Goal: Information Seeking & Learning: Learn about a topic

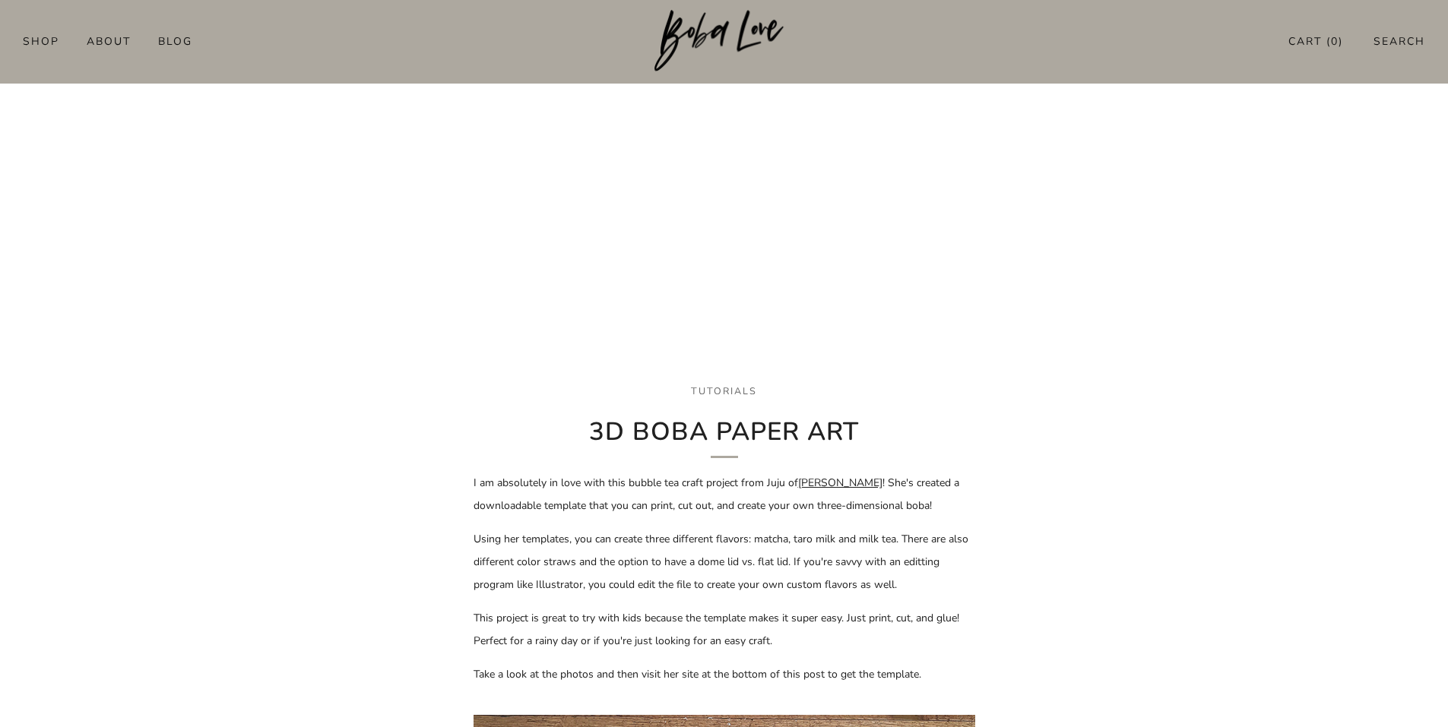
scroll to position [90, 0]
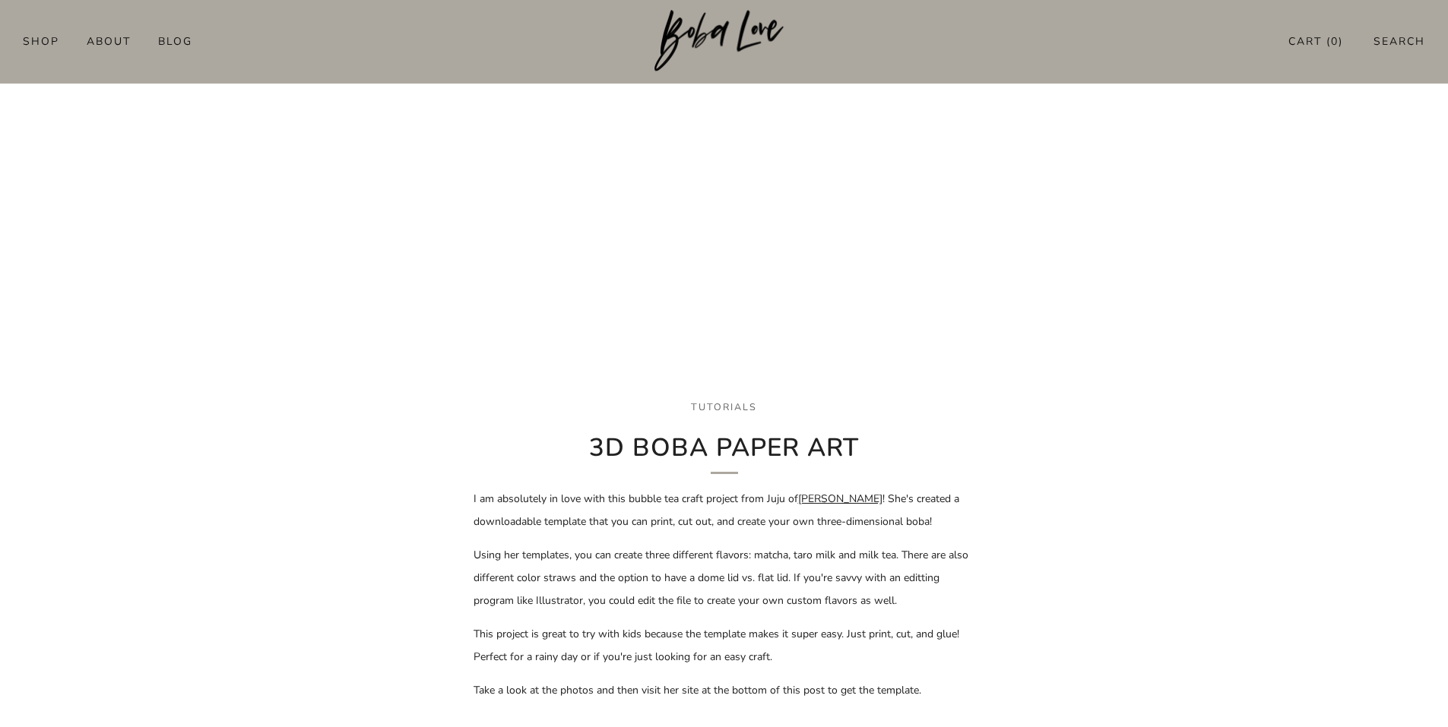
click at [854, 499] on link "Juju Sprinkles" at bounding box center [840, 499] width 84 height 14
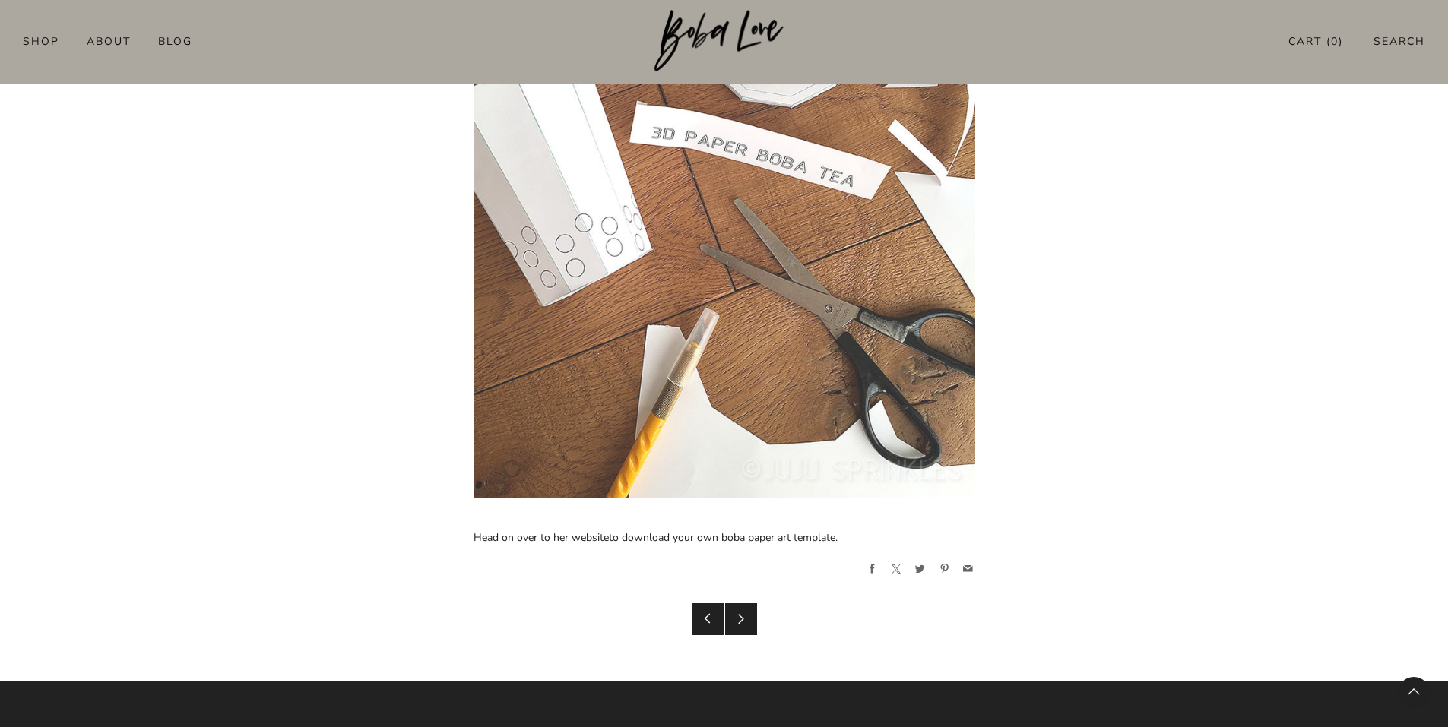
scroll to position [2168, 0]
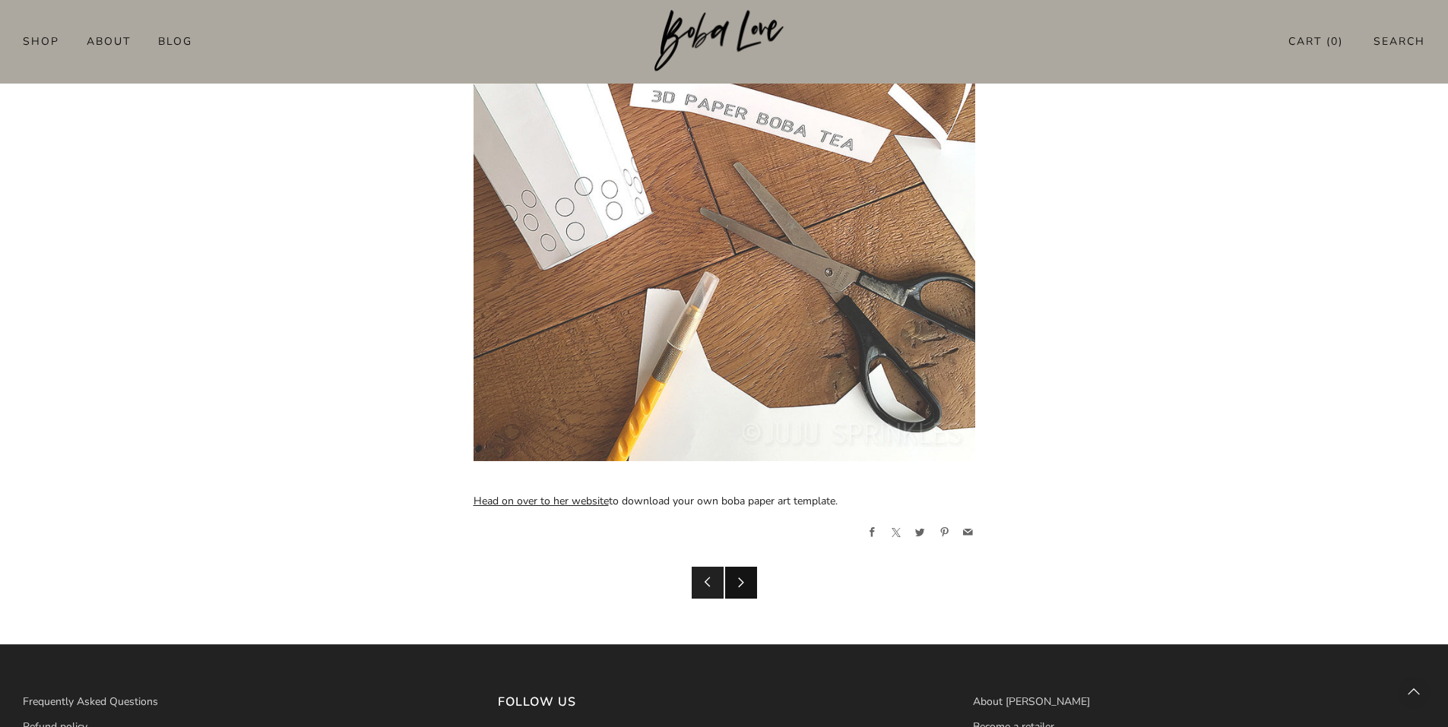
click at [737, 585] on icon at bounding box center [741, 582] width 11 height 11
click at [703, 585] on icon at bounding box center [707, 582] width 11 height 11
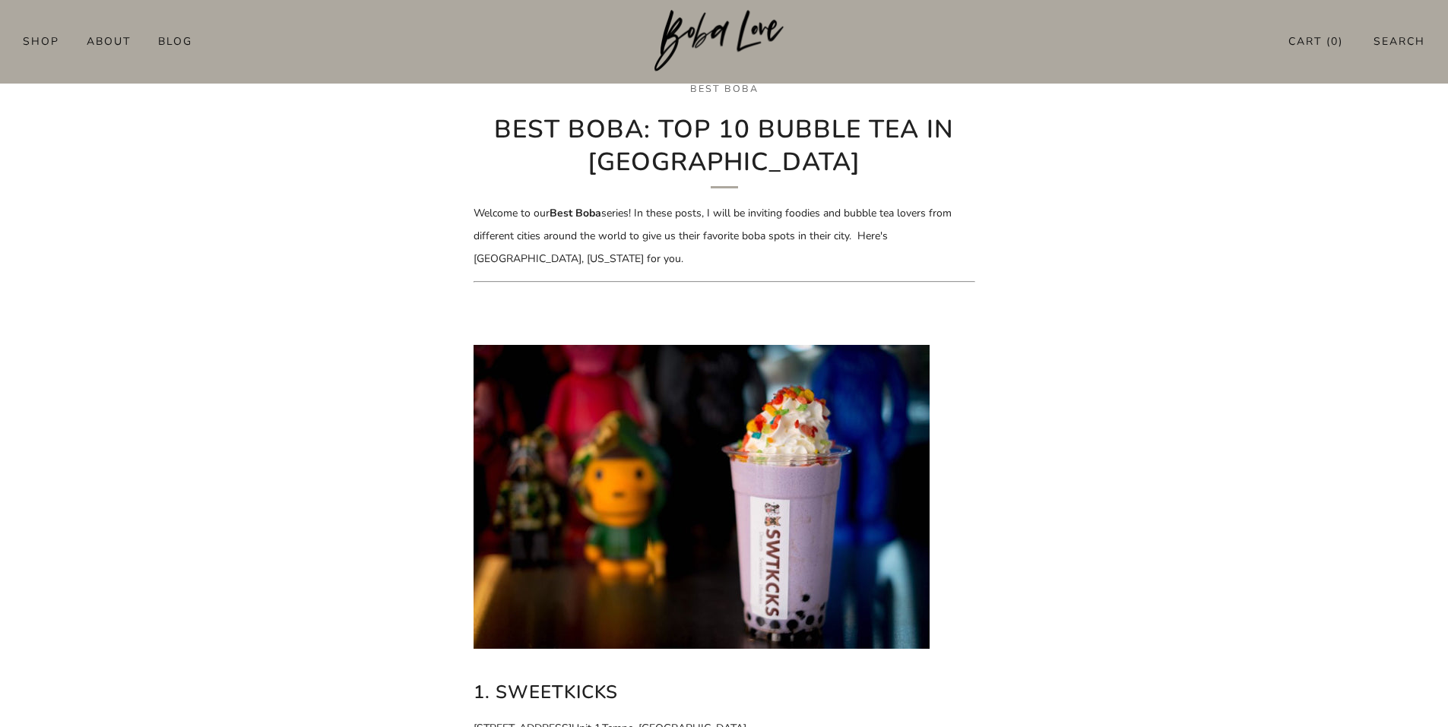
scroll to position [464, 0]
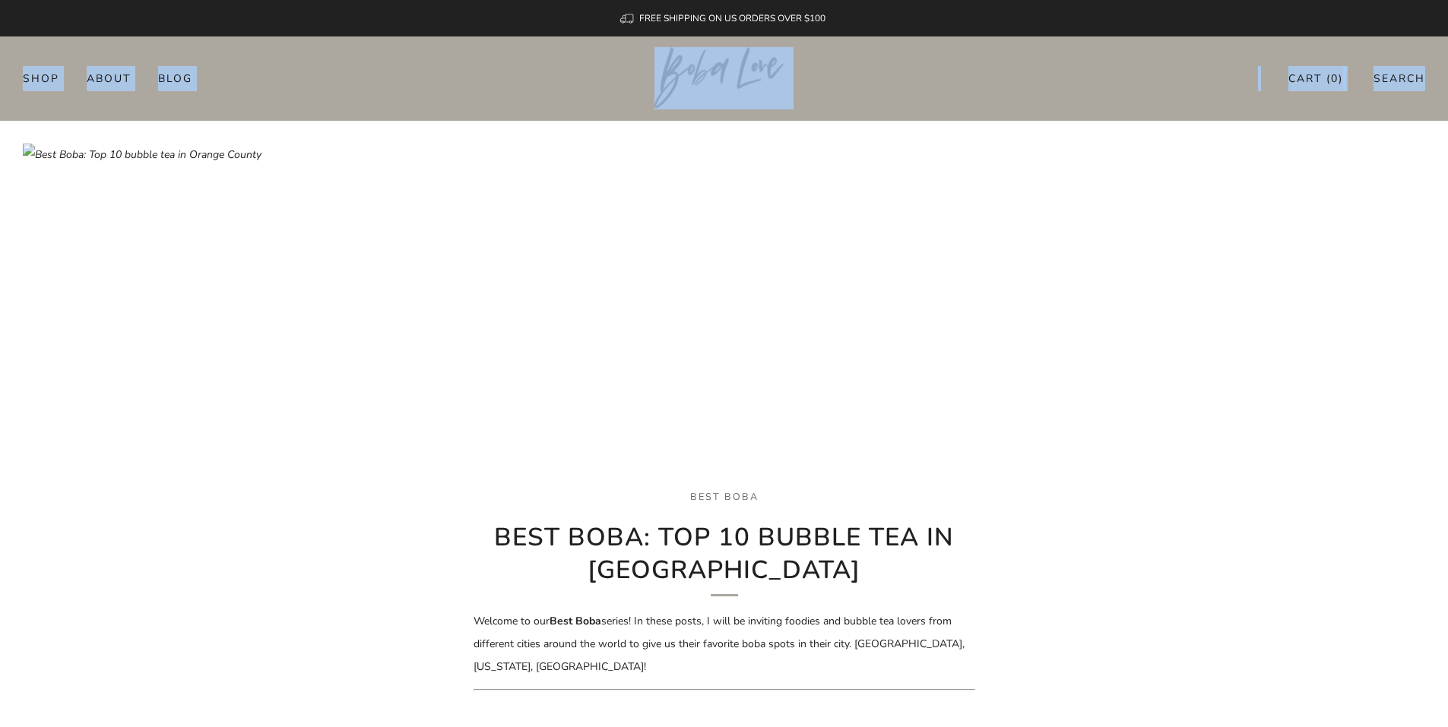
drag, startPoint x: 1445, startPoint y: 33, endPoint x: 1451, endPoint y: 79, distance: 46.0
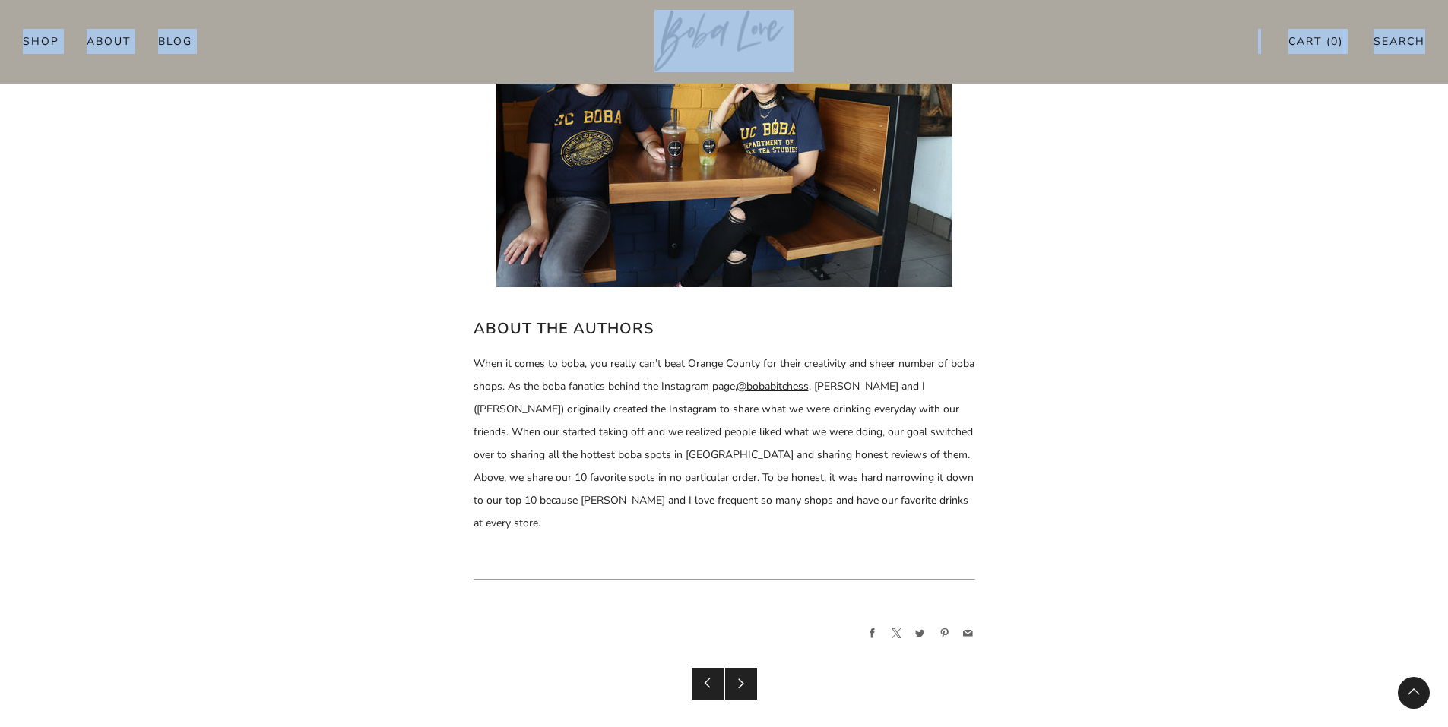
scroll to position [6703, 0]
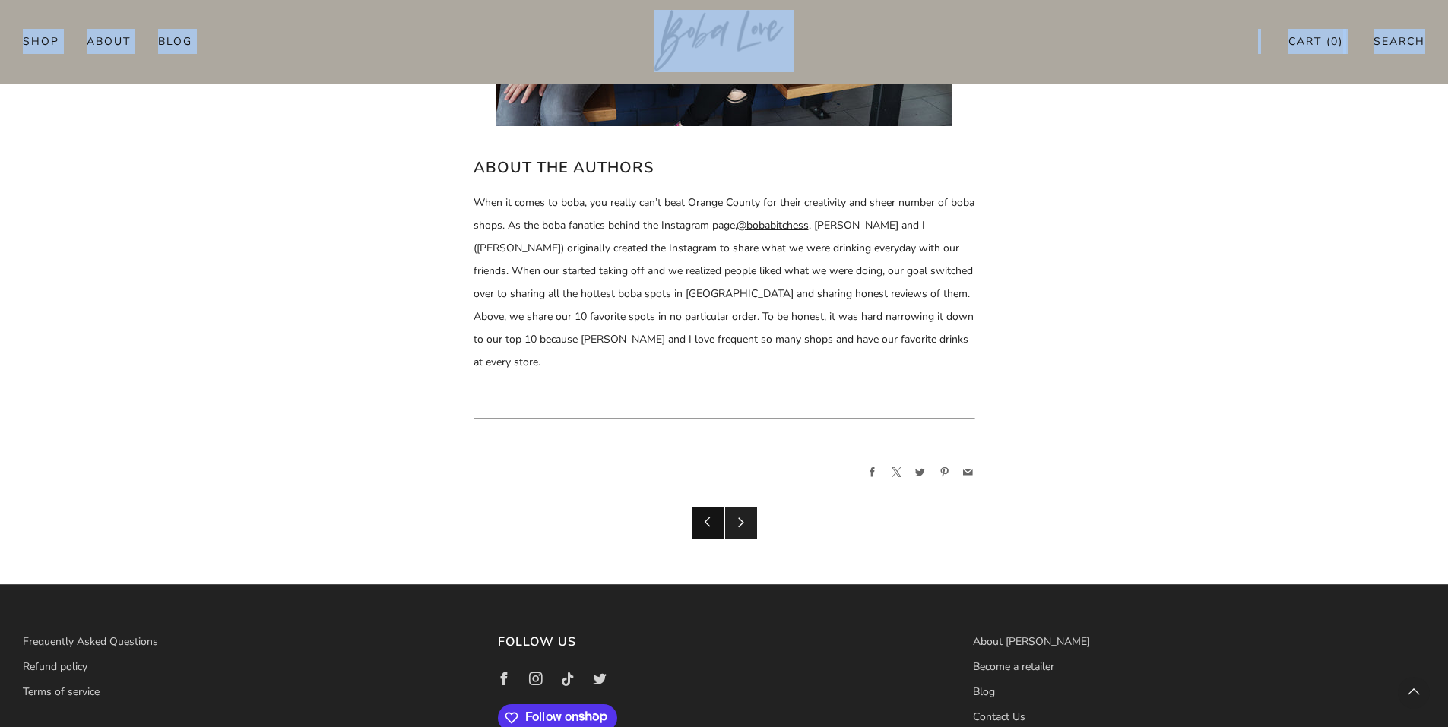
click at [705, 517] on icon at bounding box center [707, 522] width 11 height 11
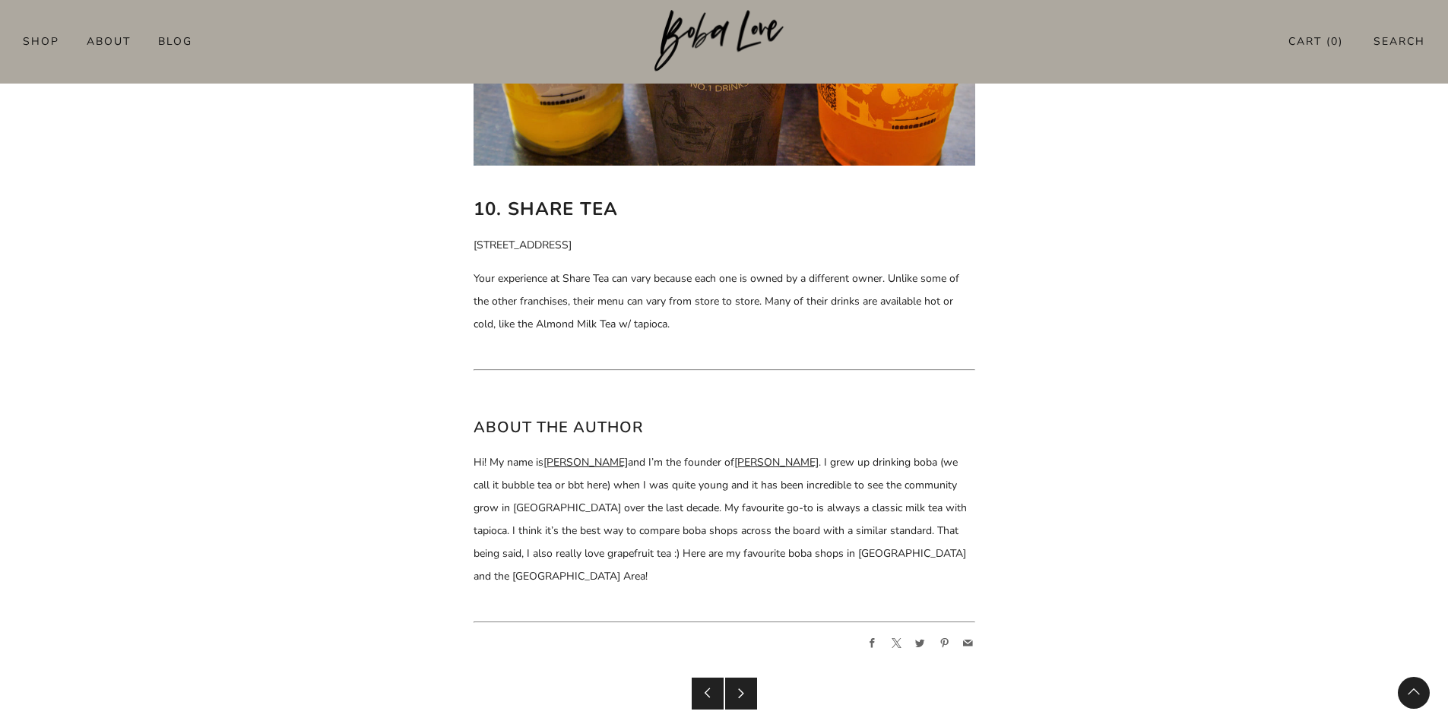
scroll to position [7152, 0]
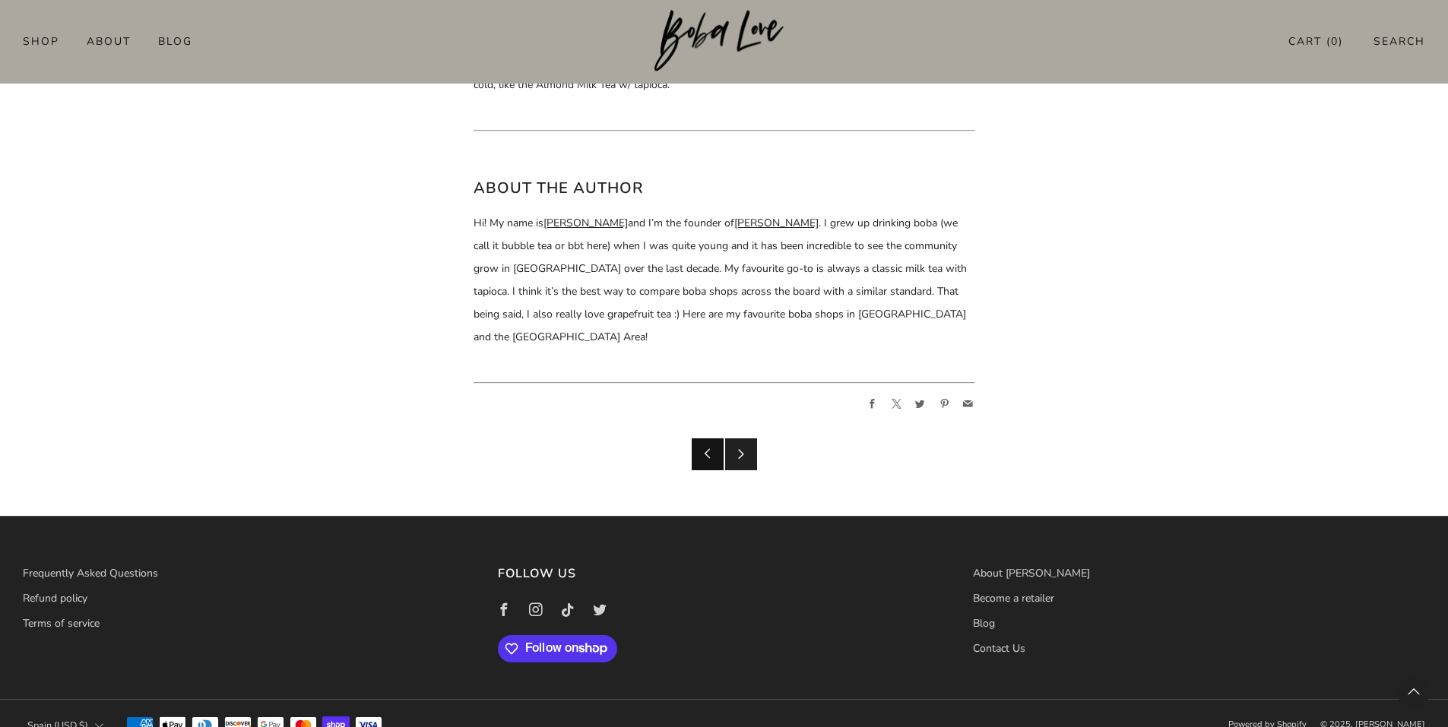
click at [711, 449] on icon at bounding box center [707, 454] width 11 height 11
